Goal: Information Seeking & Learning: Understand process/instructions

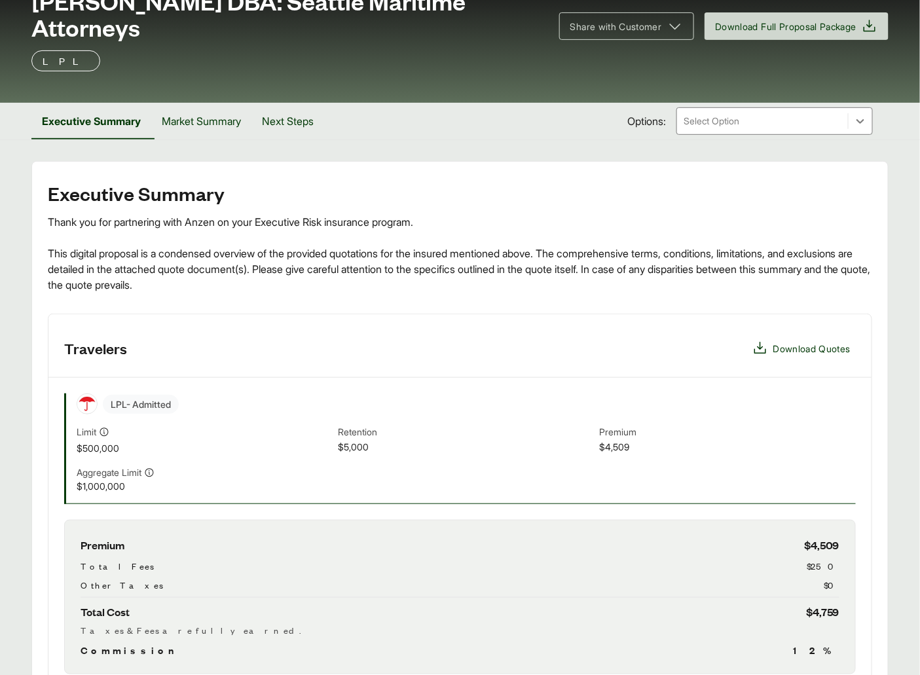
scroll to position [386, 0]
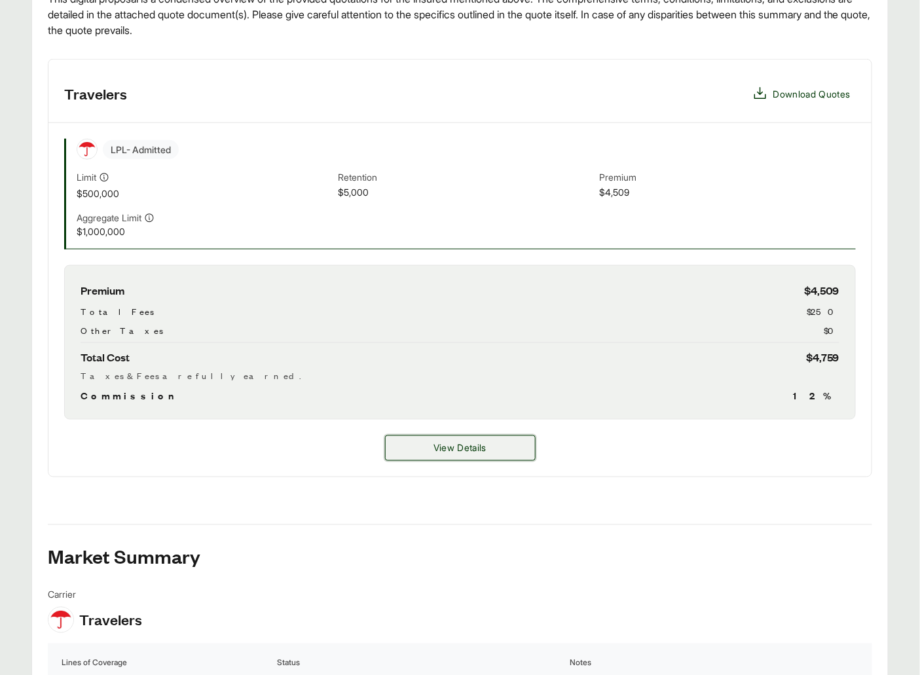
click at [450, 435] on button "View Details" at bounding box center [460, 448] width 151 height 26
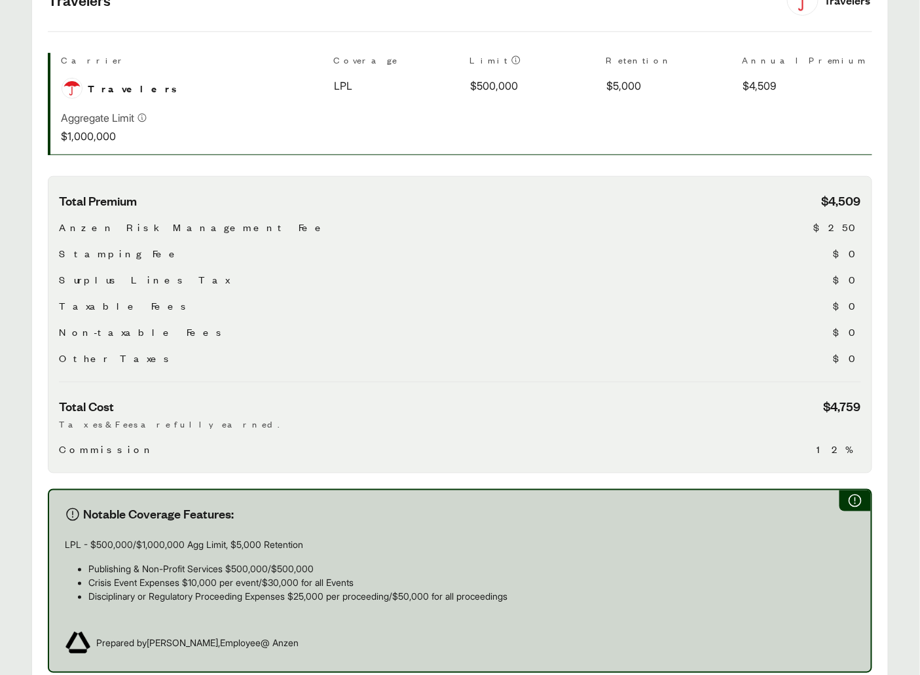
scroll to position [583, 0]
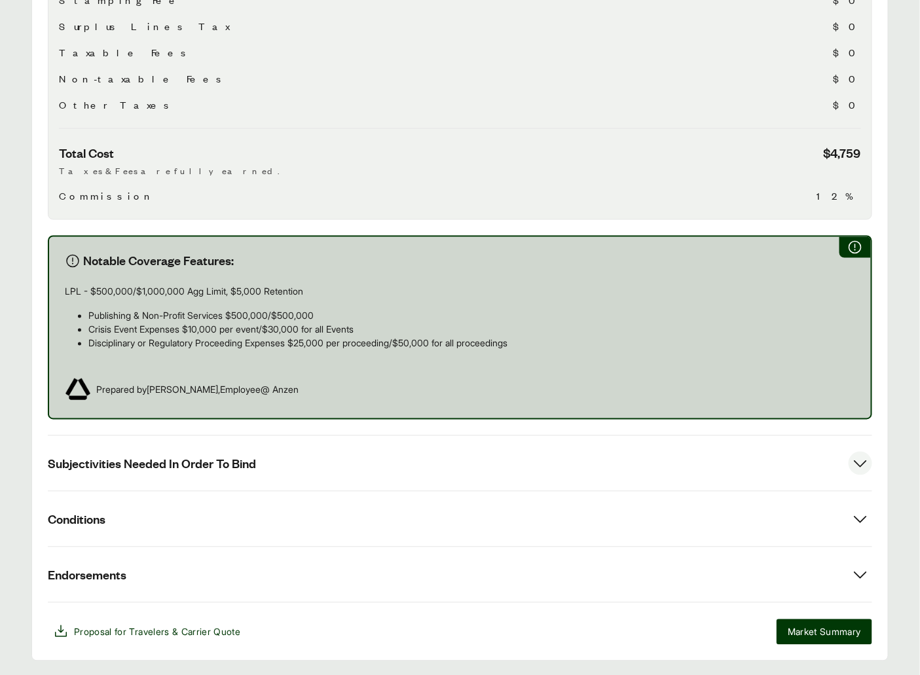
click at [206, 436] on button "Subjectivities Needed In Order To Bind" at bounding box center [460, 463] width 824 height 55
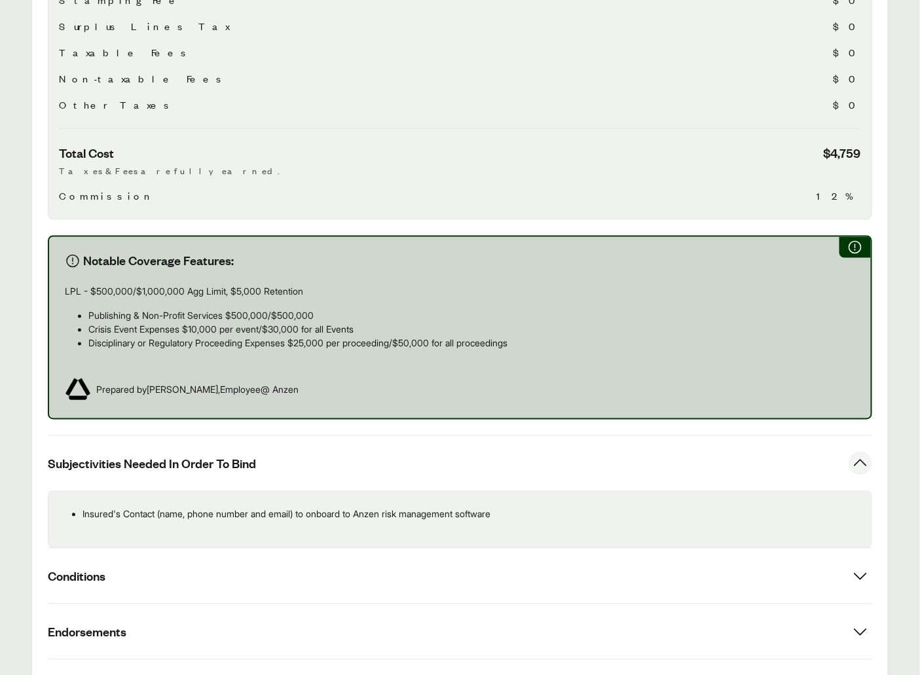
click at [319, 507] on p "Insured's Contact (name, phone number and email) to onboard to Anzen risk manag…" at bounding box center [472, 514] width 779 height 14
click at [301, 507] on p "Insured's Contact (name, phone number and email) to onboard to Anzen risk manag…" at bounding box center [472, 514] width 779 height 14
copy div "Insured's Contact (name, phone number and email) to onboard to Anzen risk manag…"
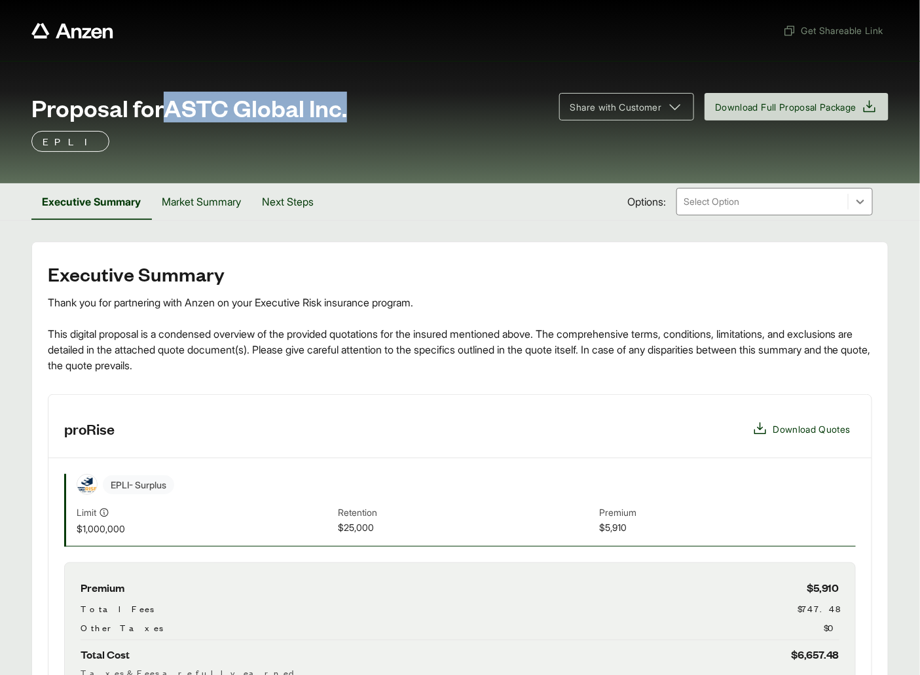
drag, startPoint x: 216, startPoint y: 108, endPoint x: 359, endPoint y: 111, distance: 142.8
click at [359, 111] on div "Proposal for ASTC Global Inc." at bounding box center [287, 107] width 512 height 26
copy span "ASTC Global Inc."
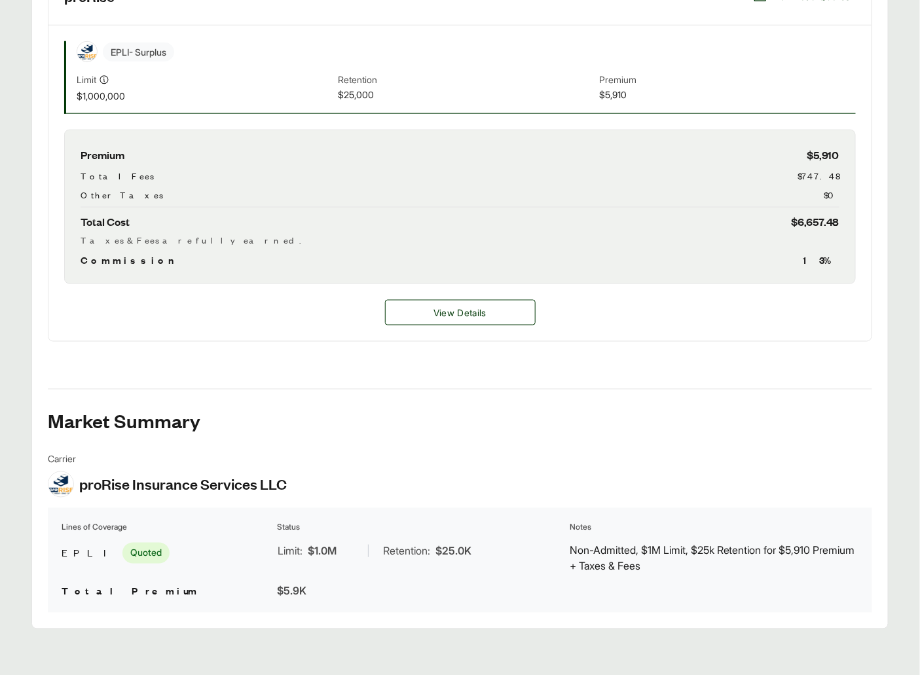
scroll to position [437, 0]
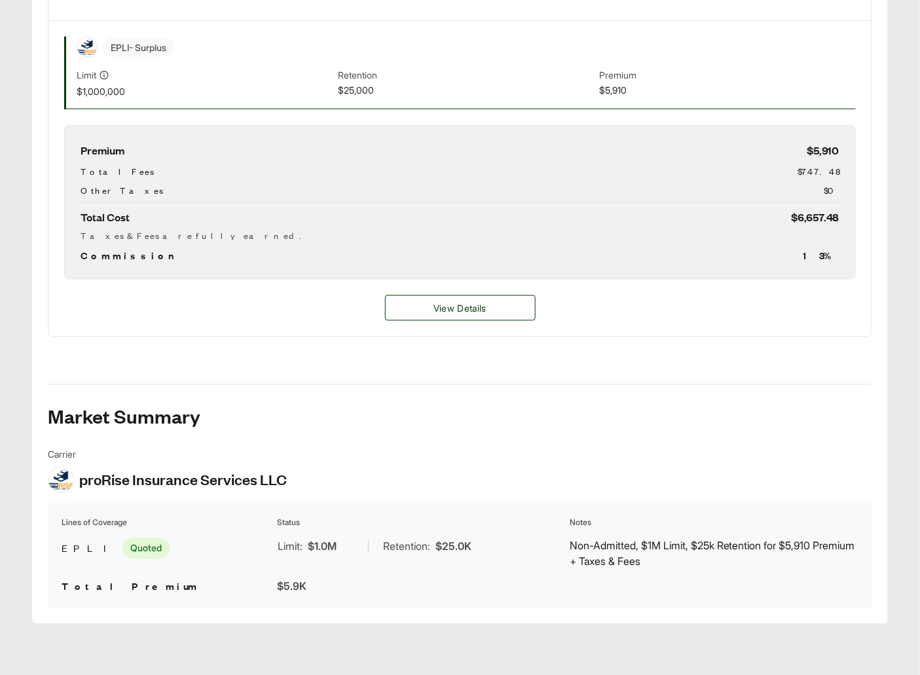
click at [422, 331] on div "View Details" at bounding box center [459, 308] width 823 height 57
click at [466, 307] on span "View Details" at bounding box center [459, 308] width 53 height 14
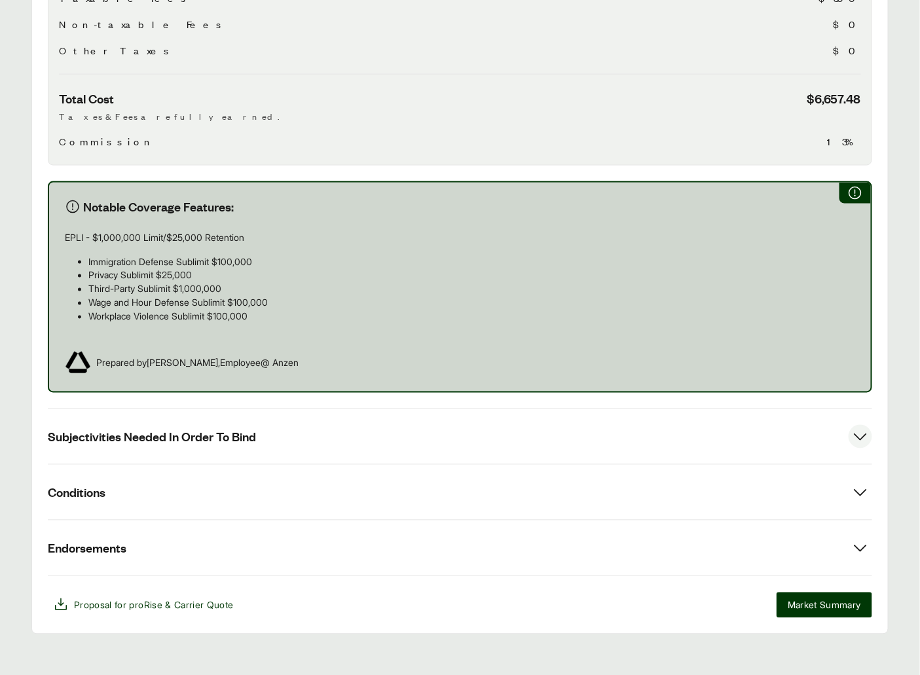
click at [224, 429] on span "Subjectivities Needed In Order To Bind" at bounding box center [152, 437] width 208 height 16
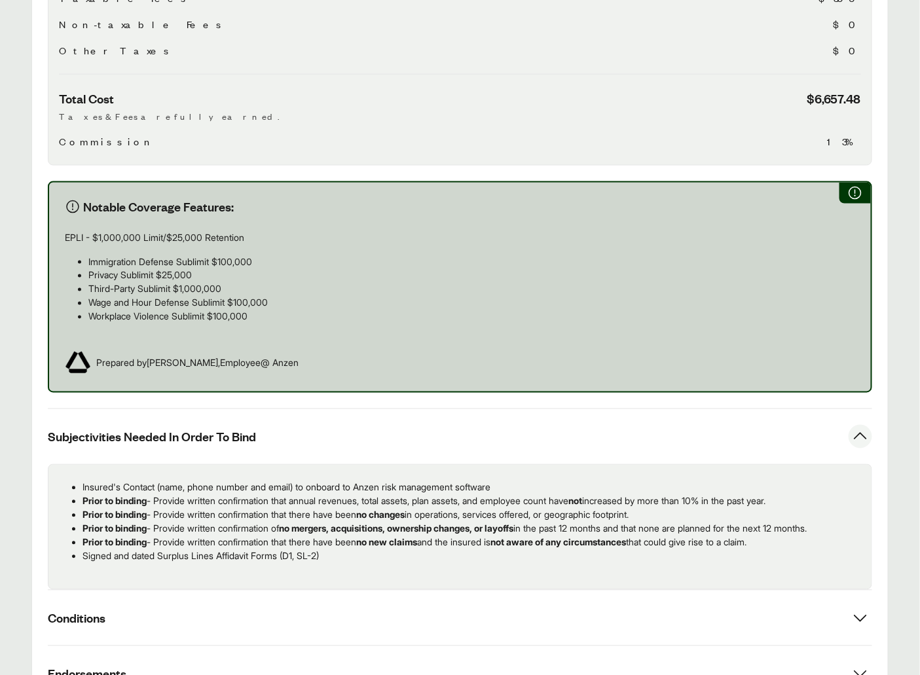
scroll to position [688, 0]
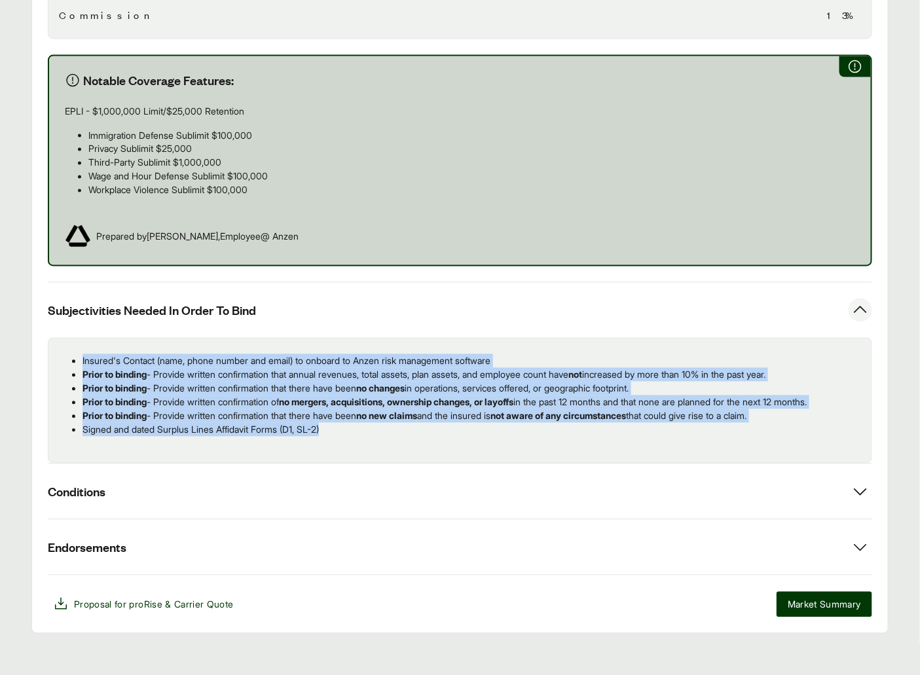
drag, startPoint x: 332, startPoint y: 415, endPoint x: 82, endPoint y: 354, distance: 257.6
click at [80, 355] on ul "Insured's Contact (name, phone number and email) to onboard to Anzen risk manag…" at bounding box center [460, 395] width 802 height 83
copy ul "Insured's Contact (name, phone number and email) to onboard to Anzen risk manag…"
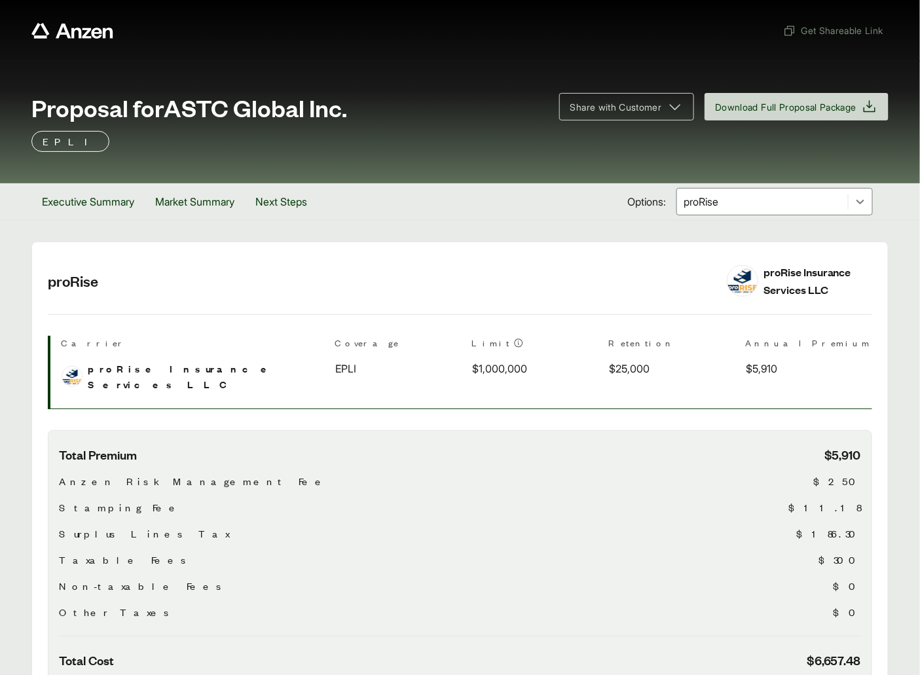
click at [257, 109] on span "Proposal for ASTC Global Inc." at bounding box center [189, 107] width 316 height 26
drag, startPoint x: 205, startPoint y: 107, endPoint x: 353, endPoint y: 111, distance: 148.1
click at [353, 111] on div "Proposal for ASTC Global Inc." at bounding box center [287, 107] width 512 height 26
copy span "ASTC Global Inc."
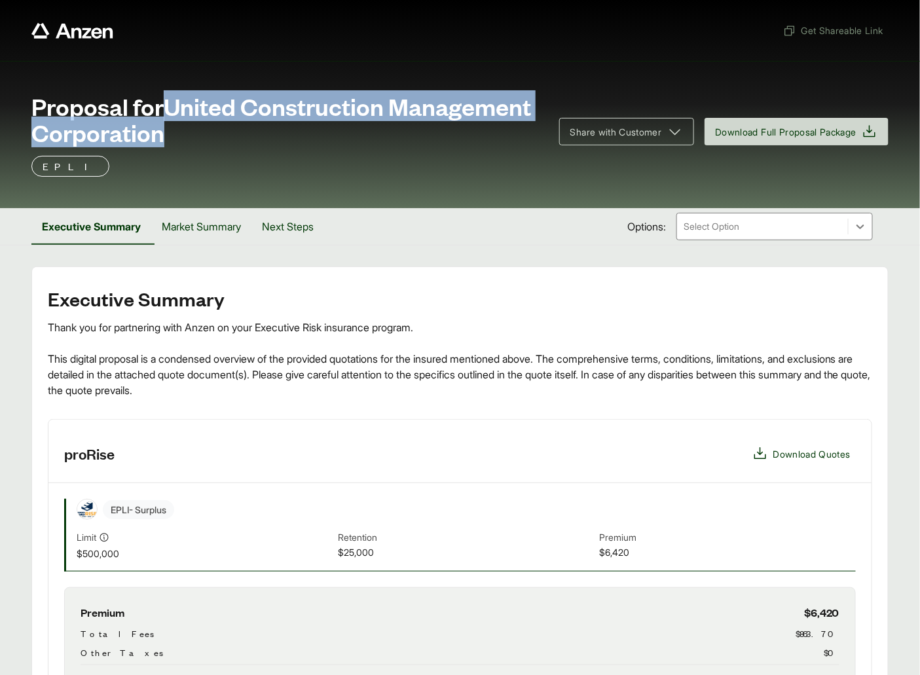
drag, startPoint x: 174, startPoint y: 99, endPoint x: 330, endPoint y: 139, distance: 161.5
click at [330, 139] on span "Proposal for United Construction Management Corporation" at bounding box center [287, 119] width 512 height 52
copy span "United Construction Management Corporation"
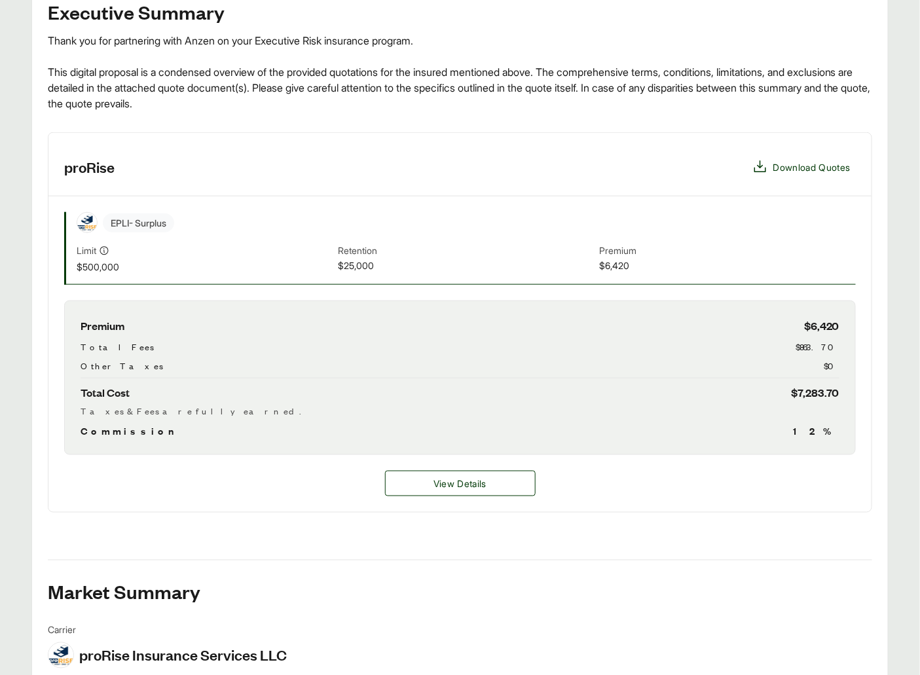
scroll to position [362, 0]
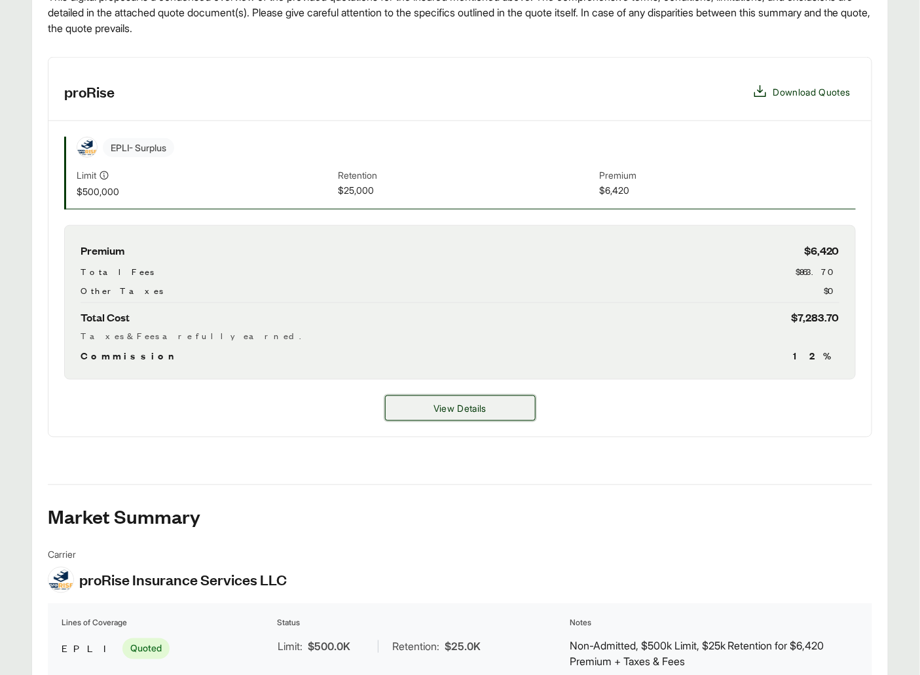
click at [424, 403] on button "View Details" at bounding box center [460, 408] width 151 height 26
click at [425, 405] on button "View Details" at bounding box center [460, 408] width 151 height 26
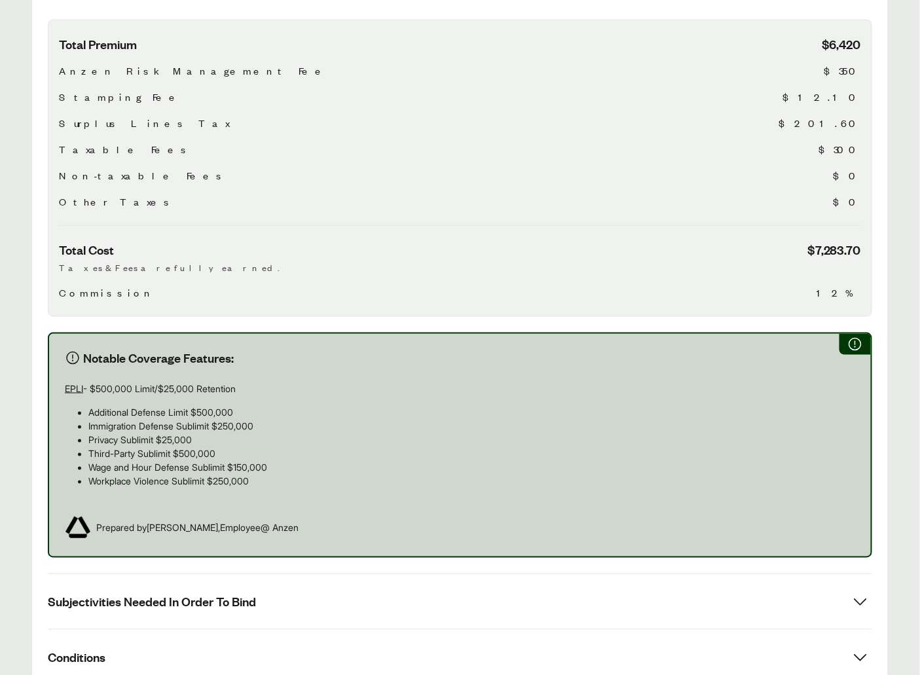
scroll to position [600, 0]
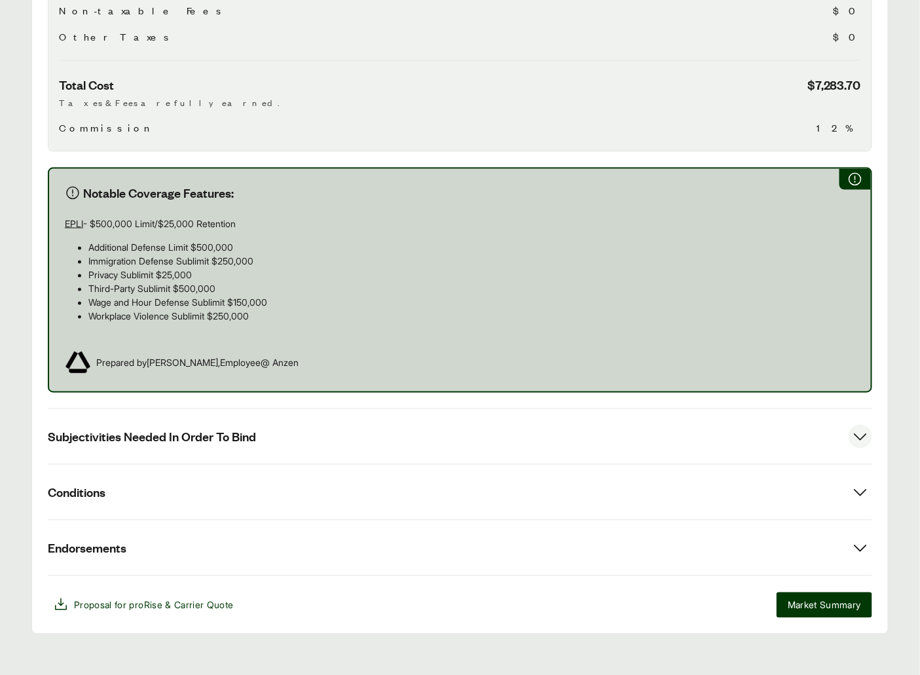
click at [213, 429] on span "Subjectivities Needed In Order To Bind" at bounding box center [152, 437] width 208 height 16
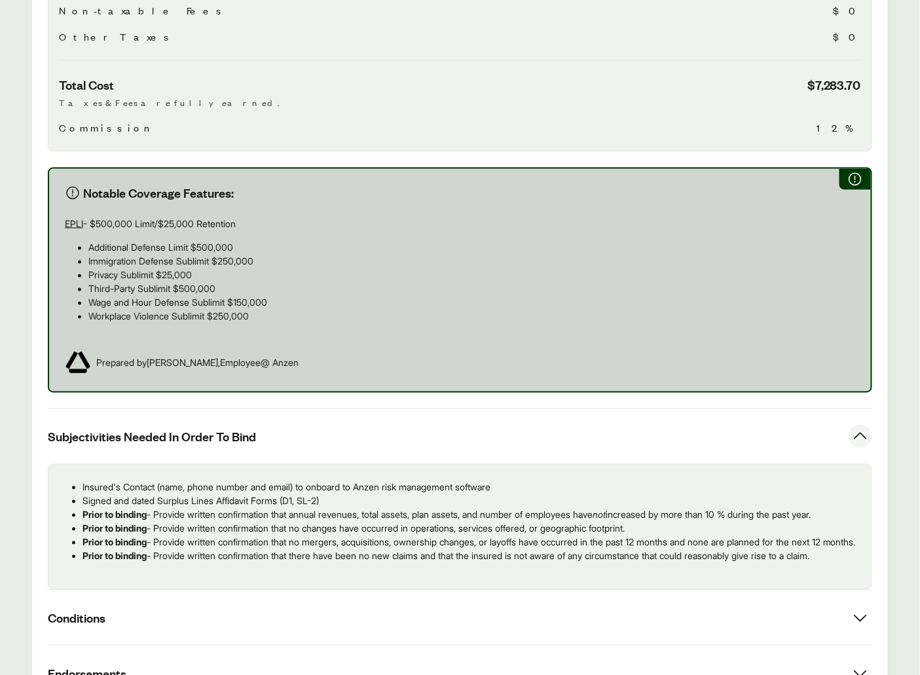
scroll to position [686, 0]
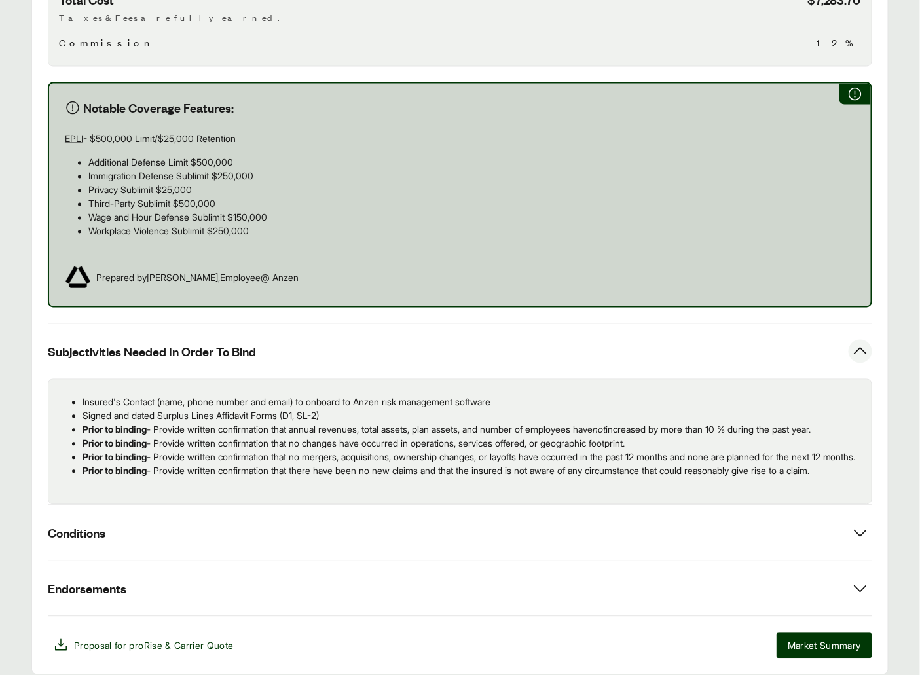
drag, startPoint x: 856, startPoint y: 492, endPoint x: 109, endPoint y: 399, distance: 752.2
click at [84, 395] on ul "Insured's Contact (name, phone number and email) to onboard to Anzen risk manag…" at bounding box center [460, 436] width 802 height 83
